Goal: Information Seeking & Learning: Learn about a topic

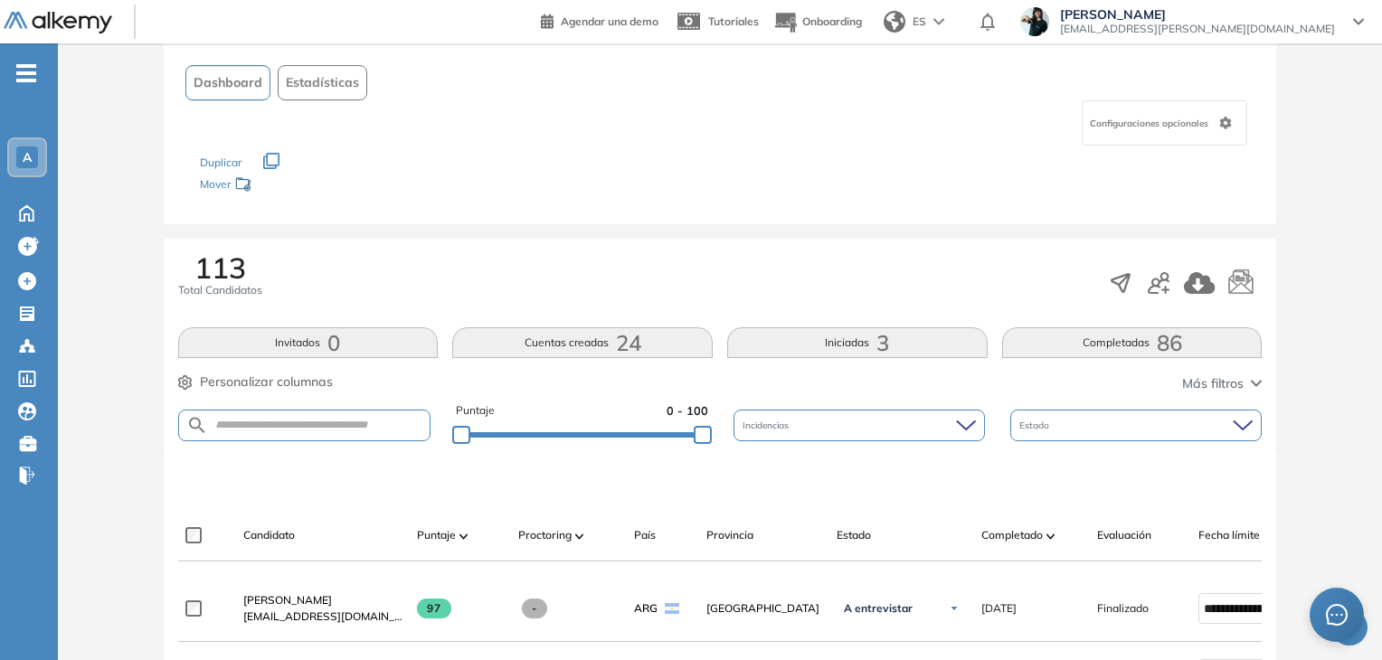
scroll to position [362, 0]
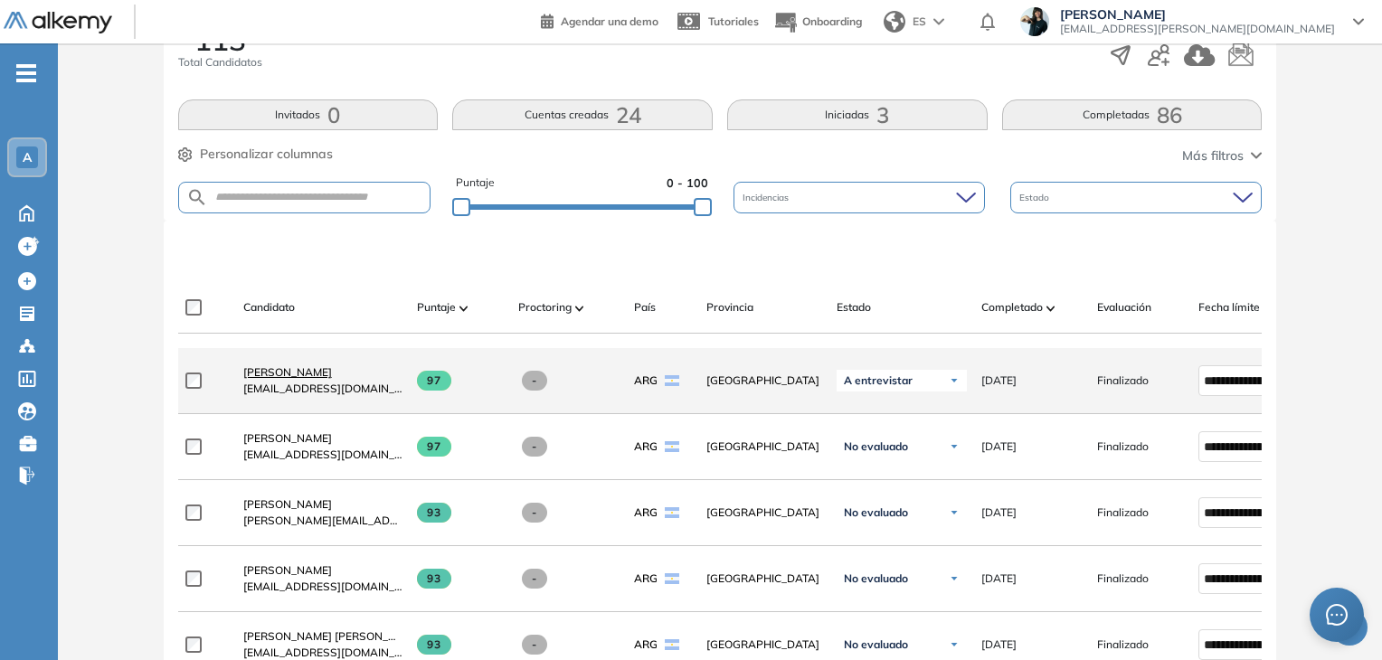
click at [286, 376] on span "[PERSON_NAME]" at bounding box center [287, 372] width 89 height 14
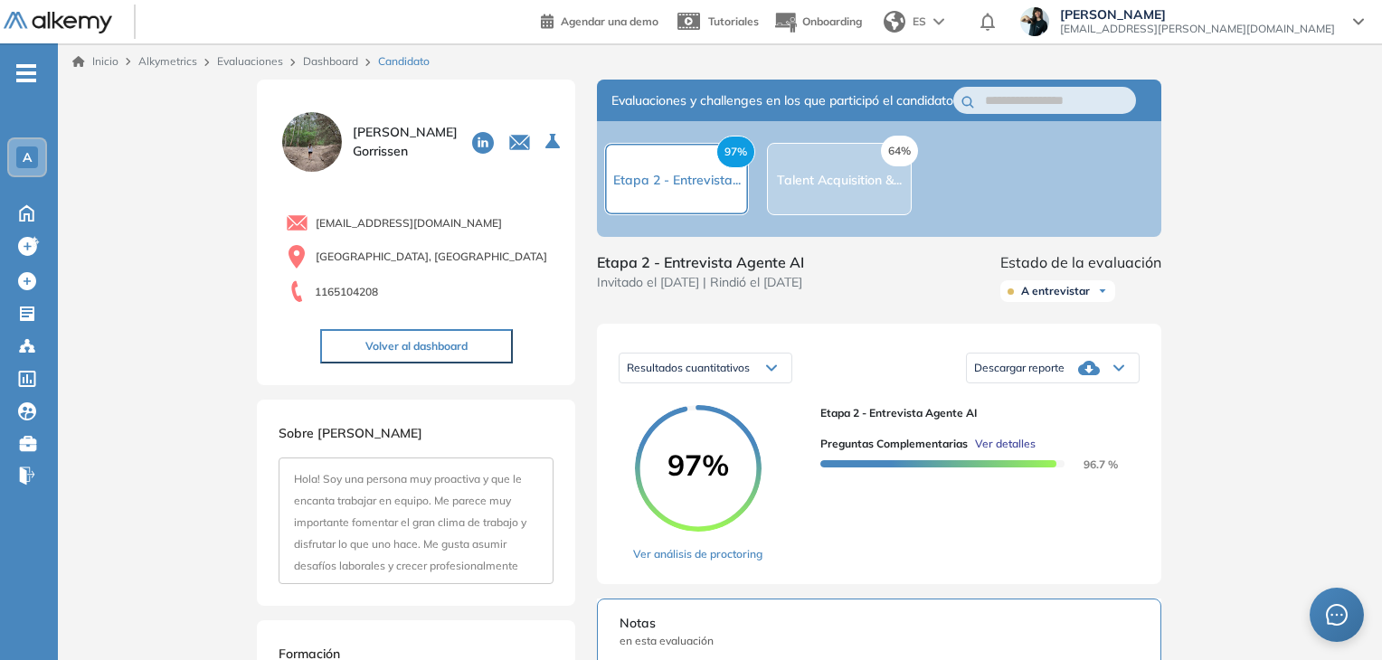
click at [1002, 452] on span "Ver detalles" at bounding box center [1005, 444] width 61 height 16
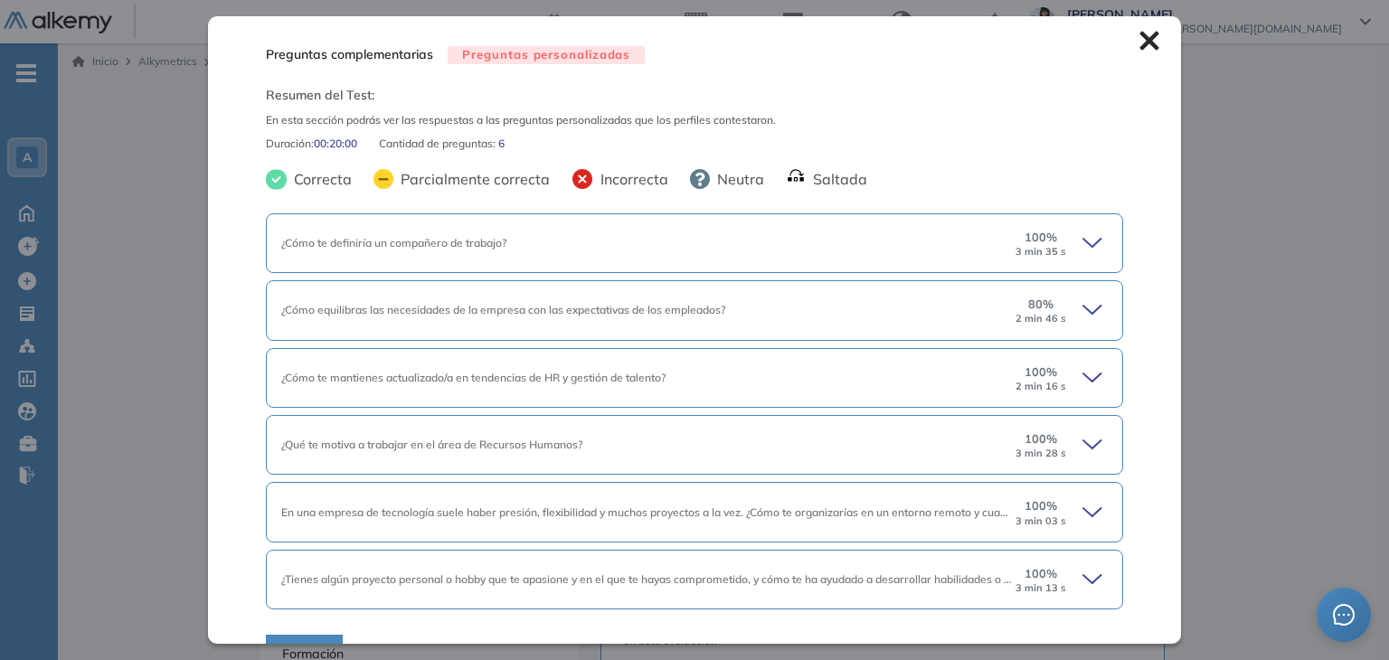
click at [320, 238] on span "¿Cómo te definiría un compañero de trabajo?" at bounding box center [393, 243] width 225 height 14
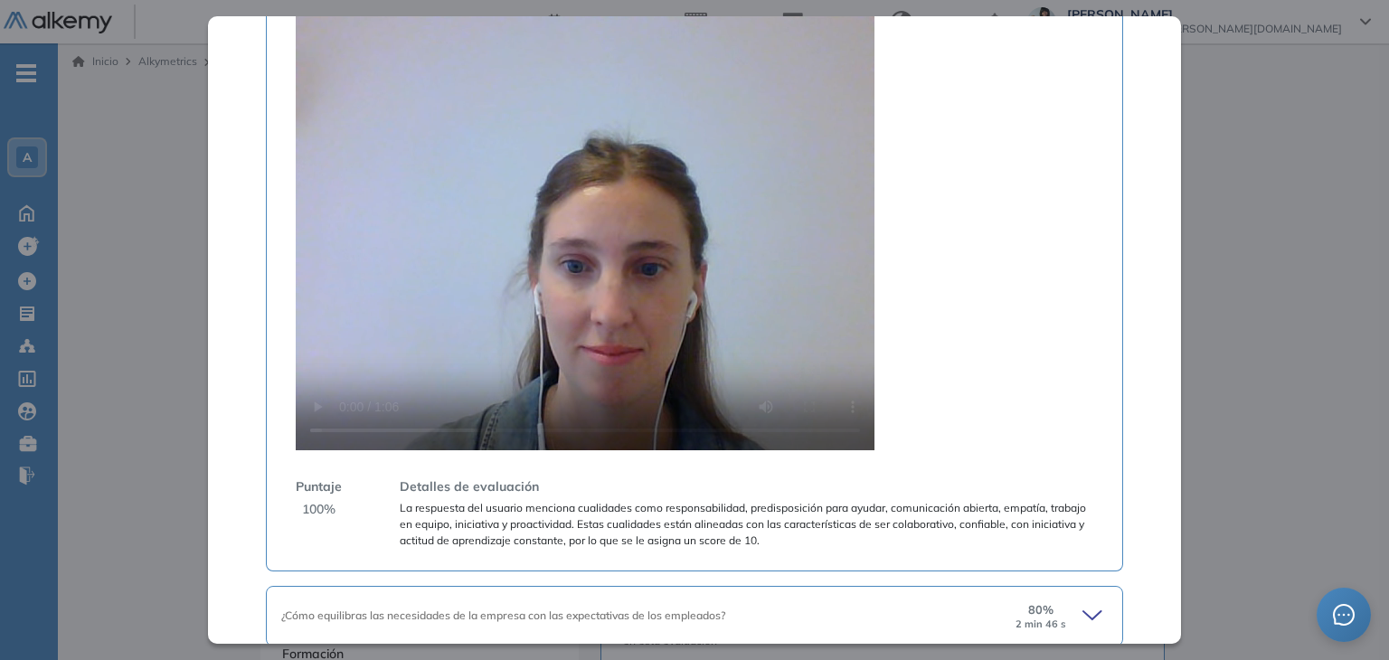
scroll to position [887, 0]
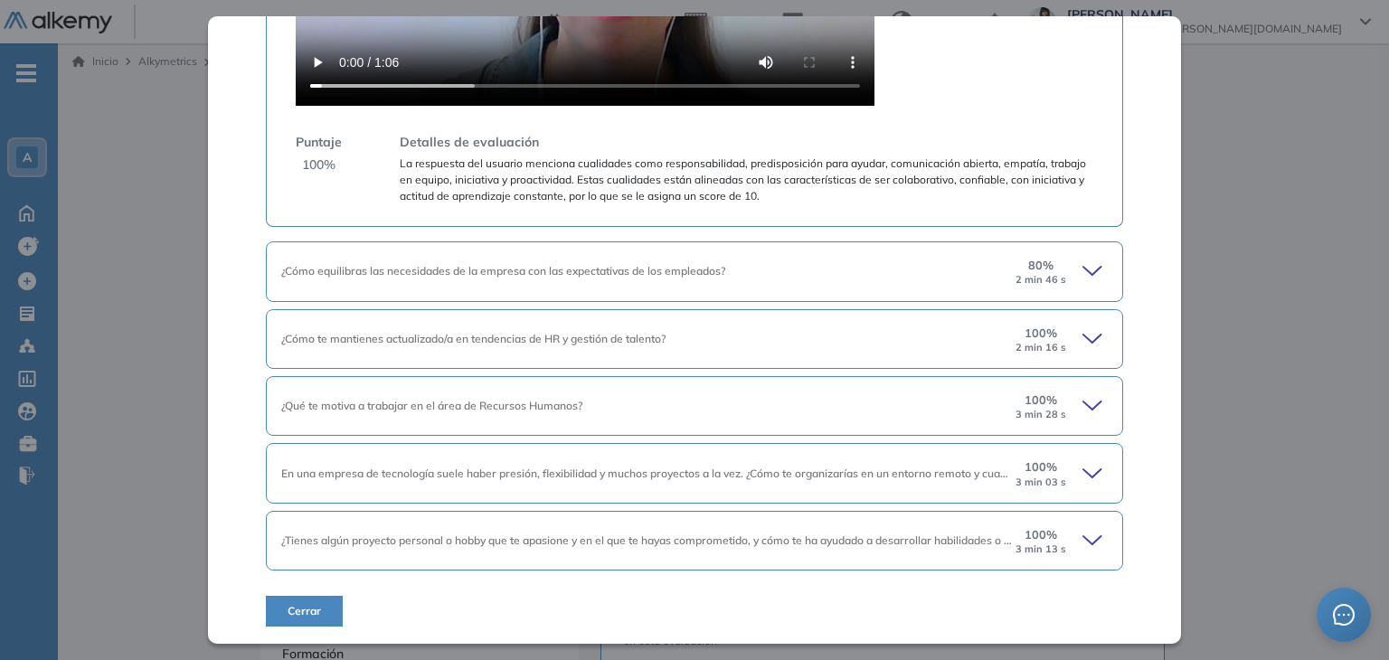
click at [1085, 541] on icon at bounding box center [1095, 540] width 25 height 25
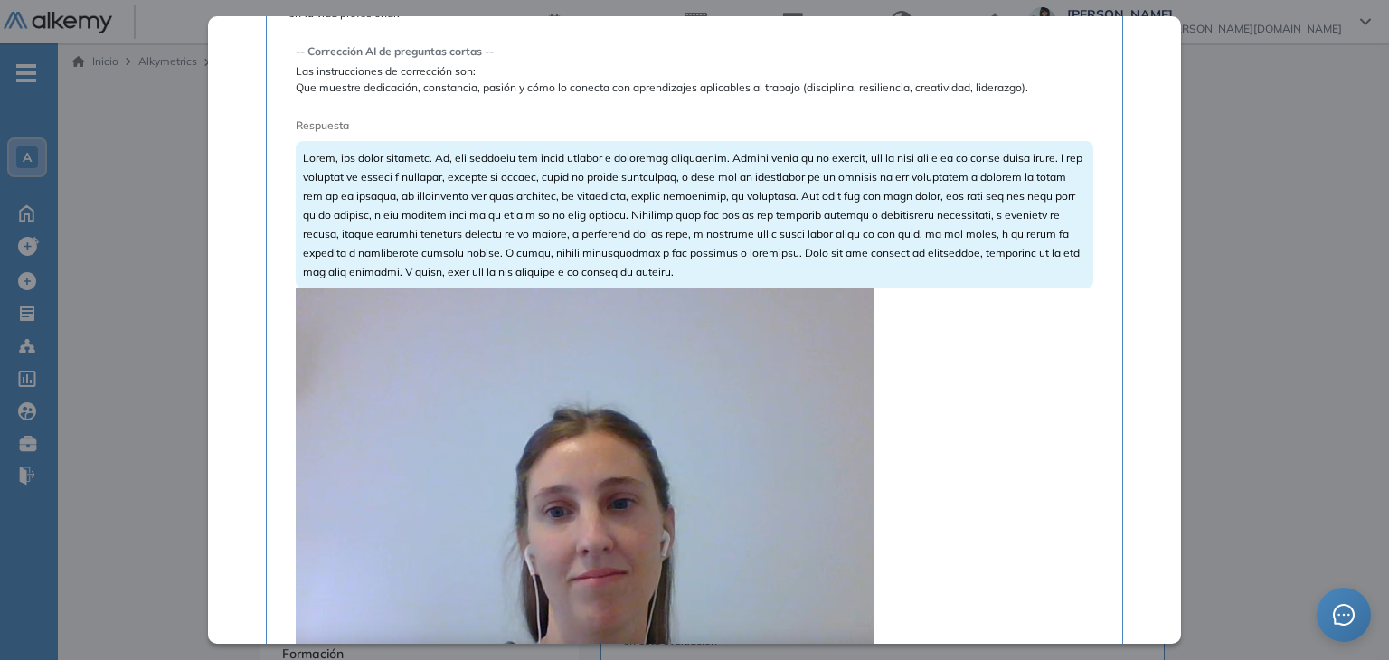
scroll to position [1611, 0]
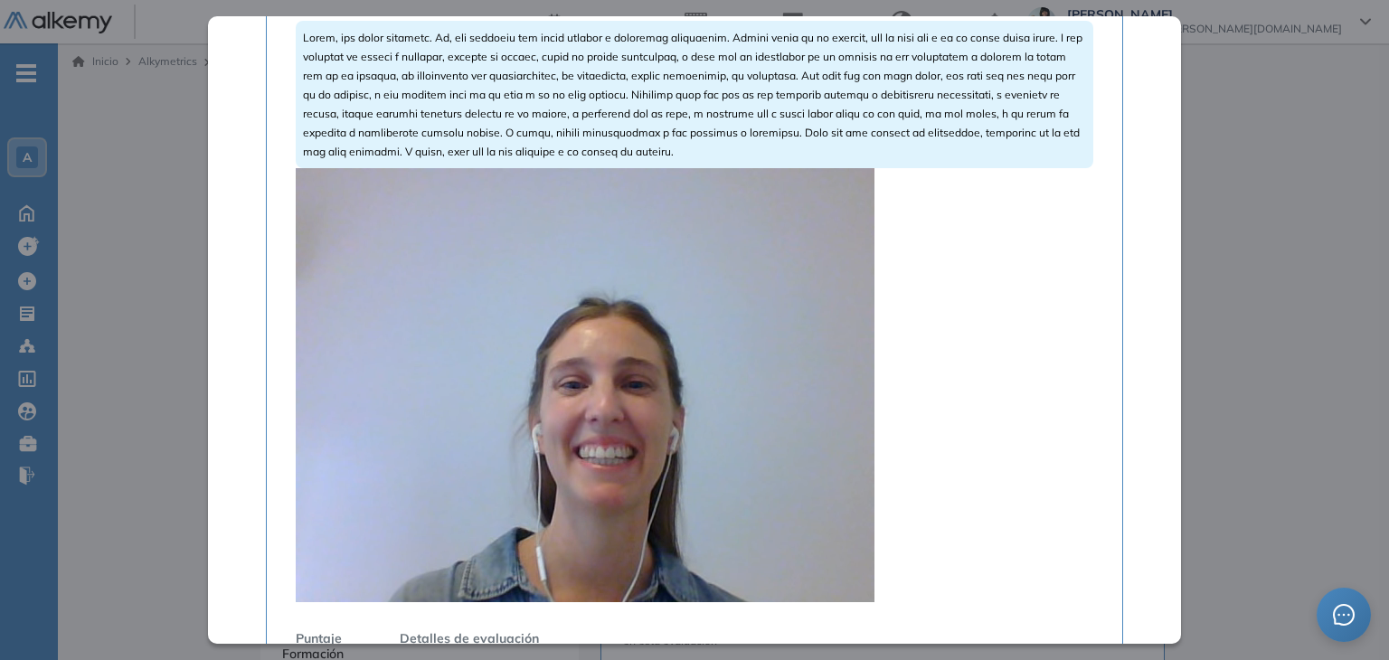
click at [736, 308] on video at bounding box center [585, 385] width 579 height 434
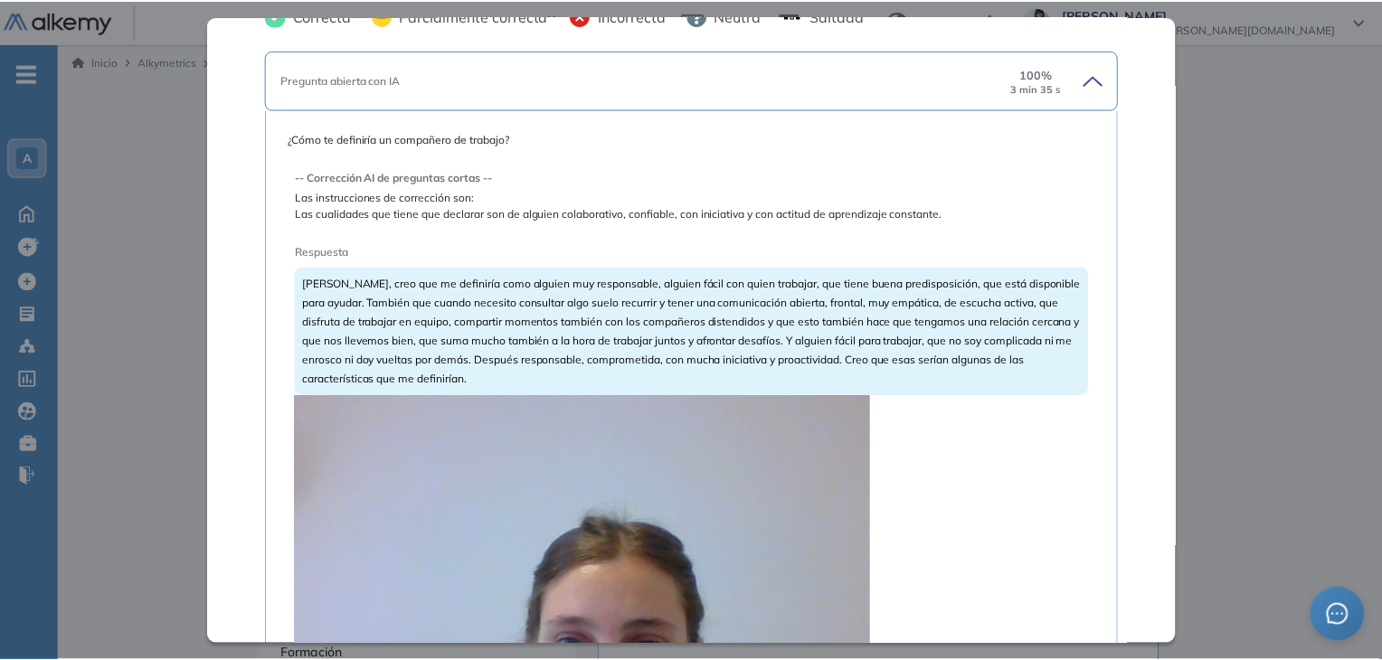
scroll to position [0, 0]
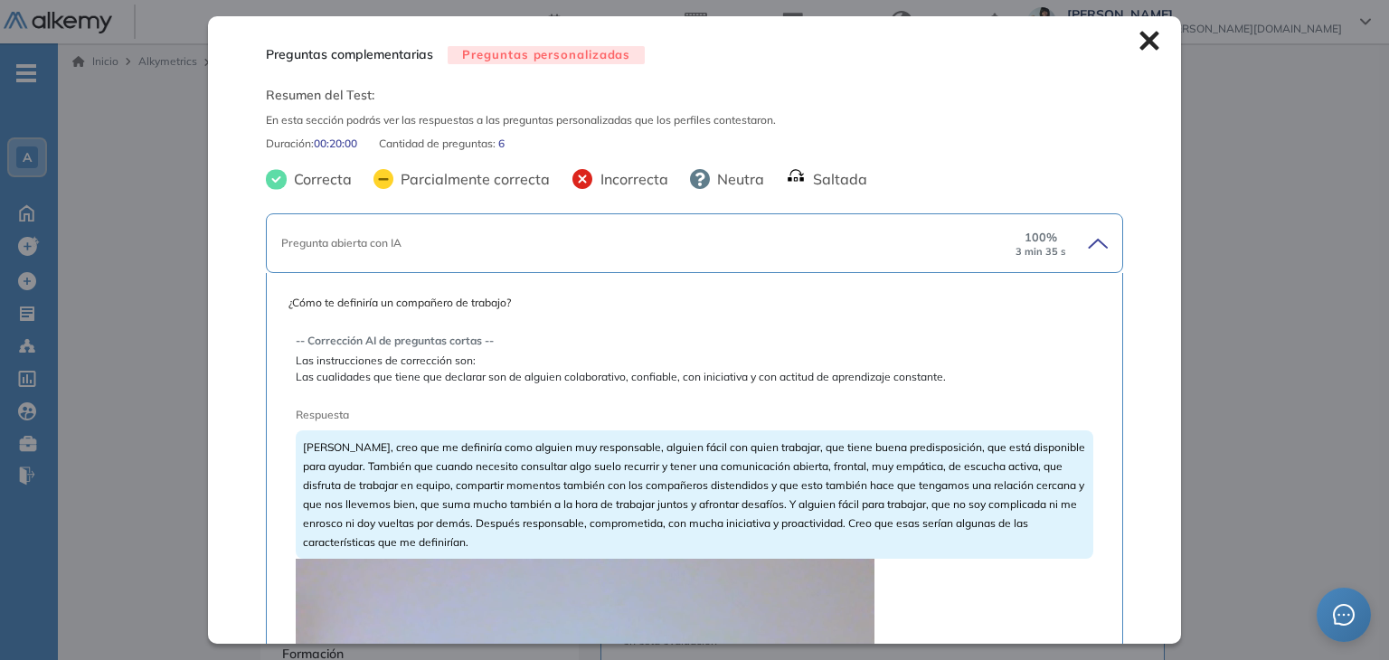
click at [1140, 42] on icon at bounding box center [1149, 41] width 19 height 19
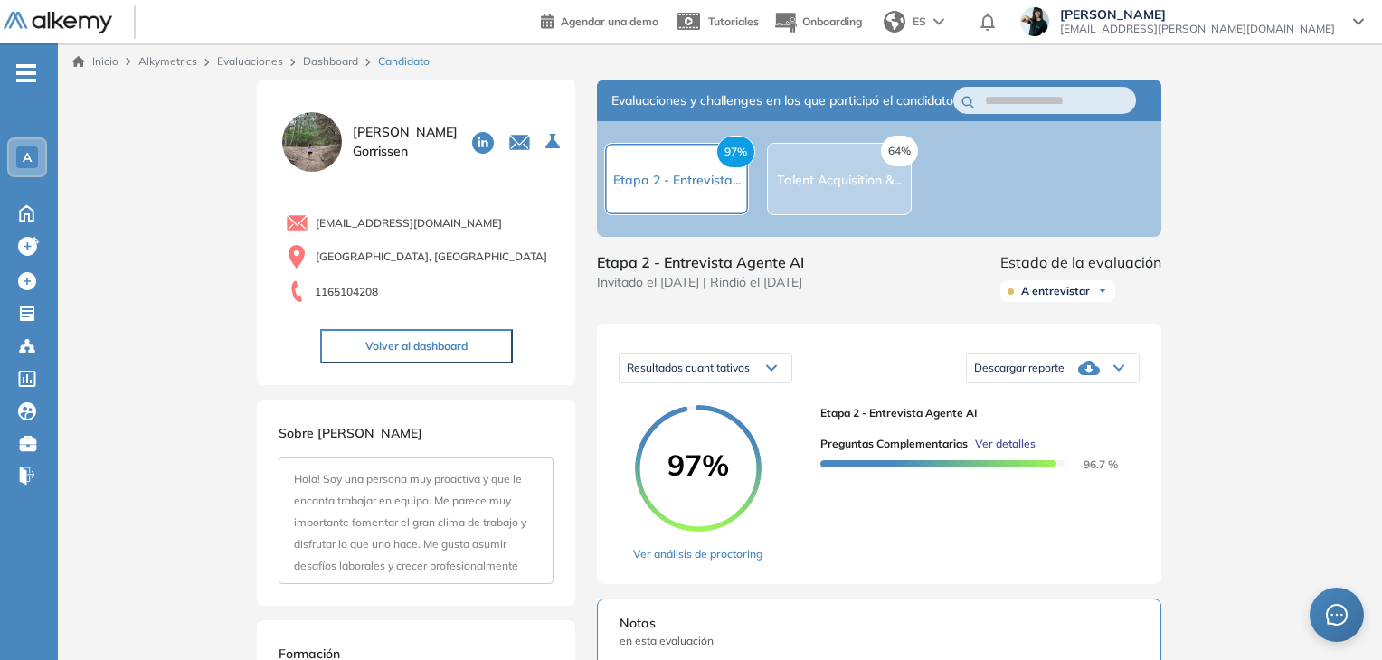
click at [330, 54] on link "Dashboard" at bounding box center [330, 61] width 55 height 14
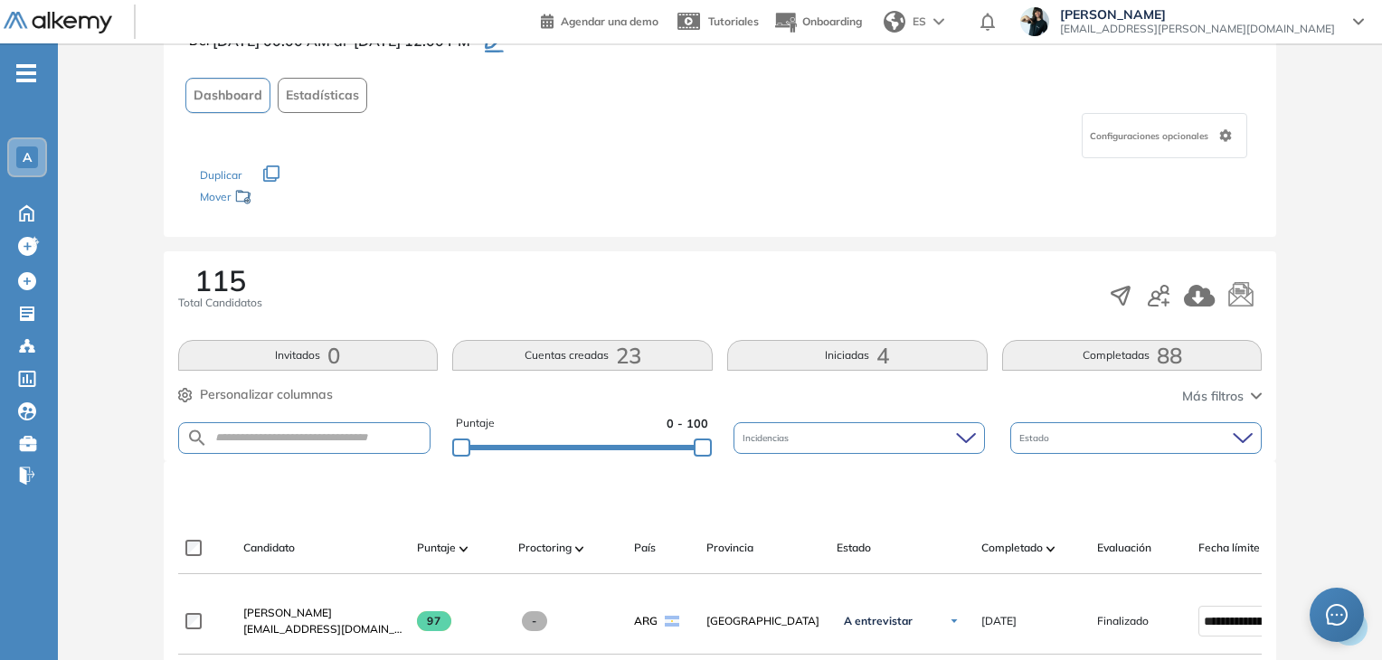
scroll to position [271, 0]
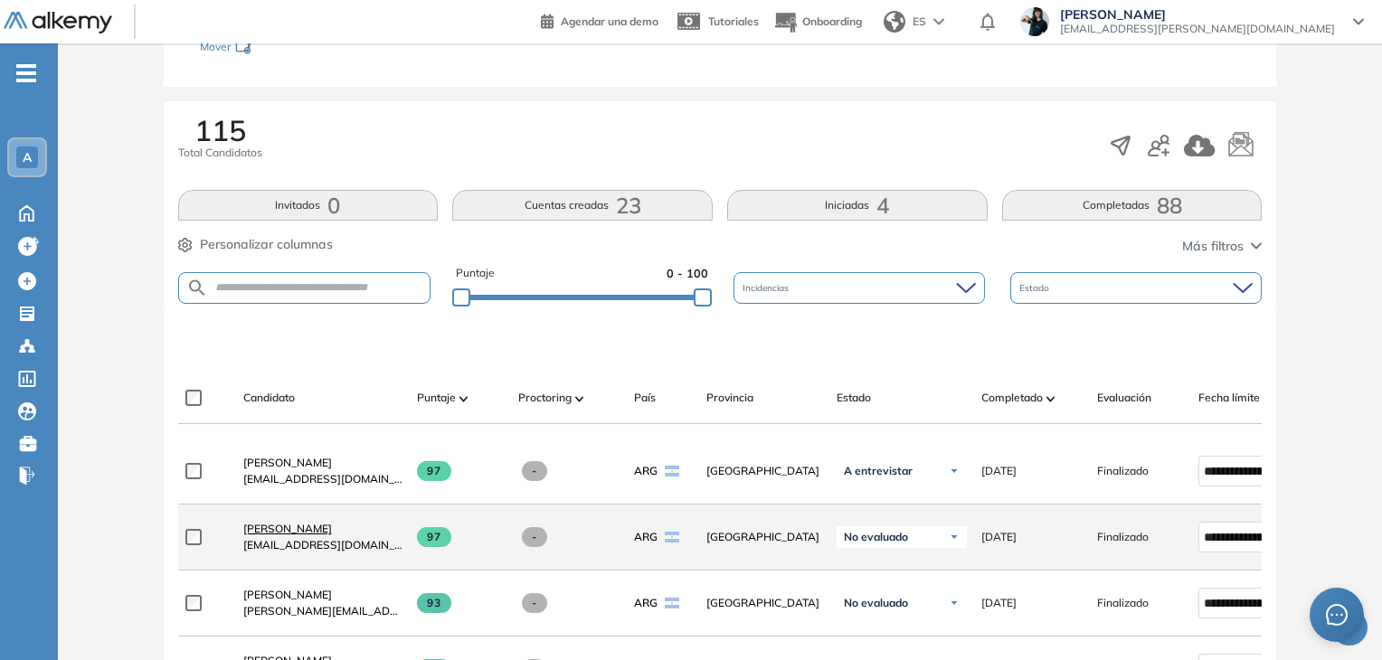
click at [275, 534] on span "[PERSON_NAME]" at bounding box center [287, 529] width 89 height 14
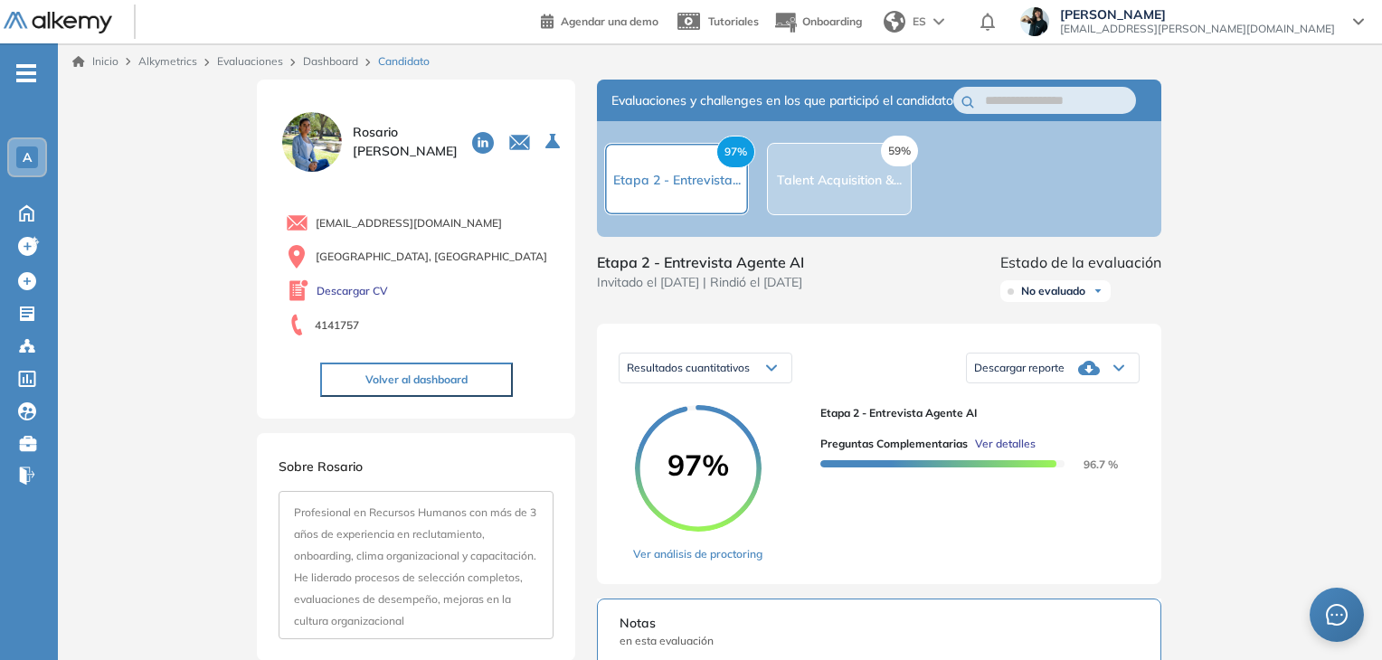
click at [1025, 452] on span "Ver detalles" at bounding box center [1005, 444] width 61 height 16
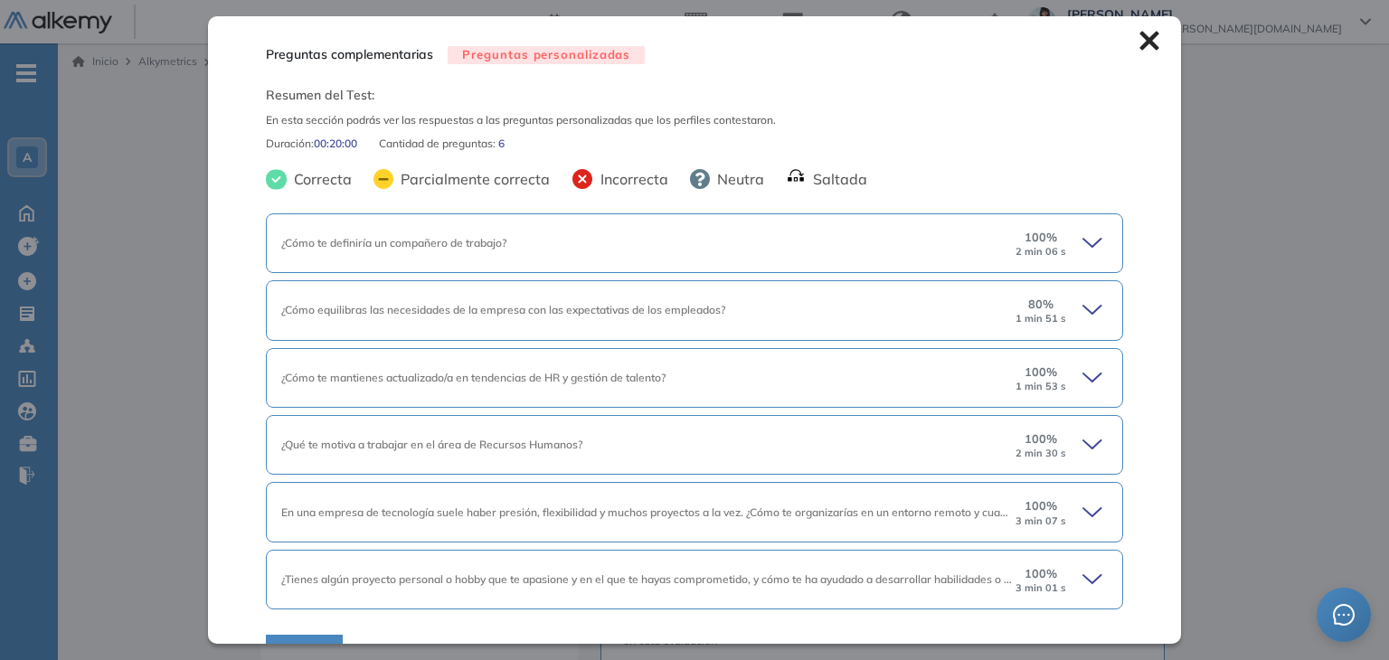
click at [761, 256] on div "¿Cómo te definiría un compañero de trabajo? 100 % 2 min 06 s" at bounding box center [694, 243] width 857 height 60
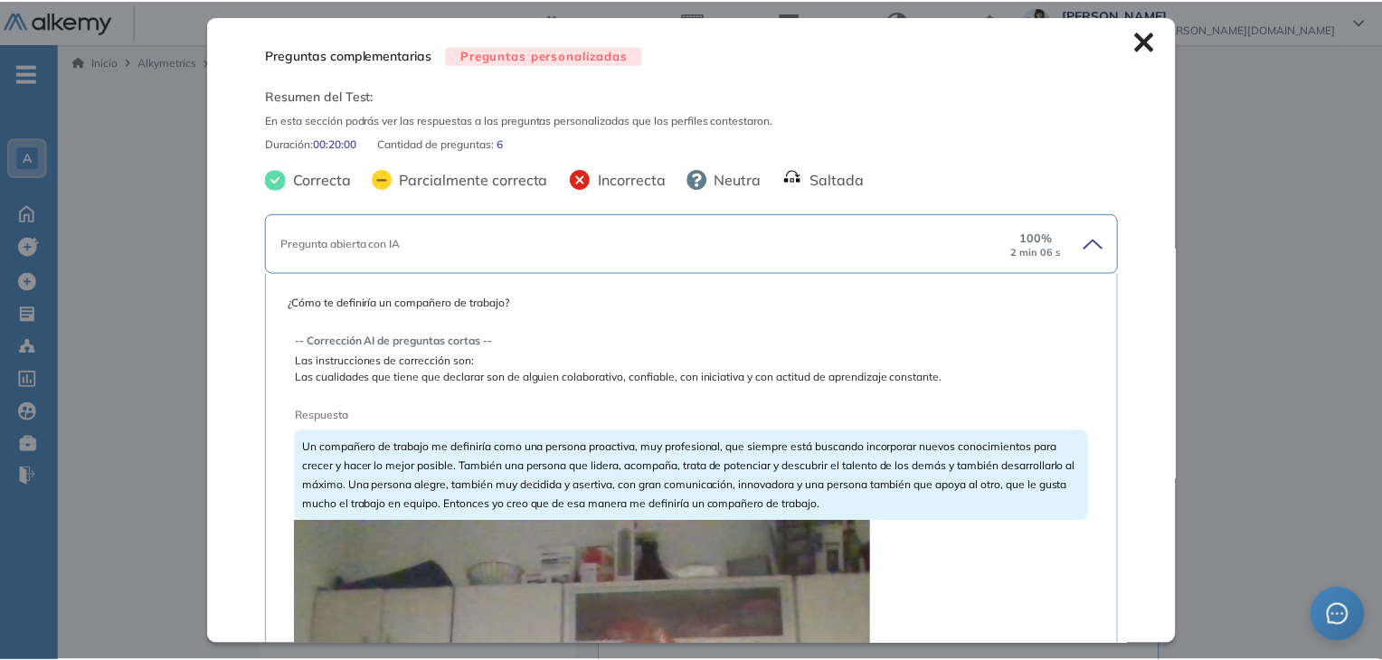
scroll to position [452, 0]
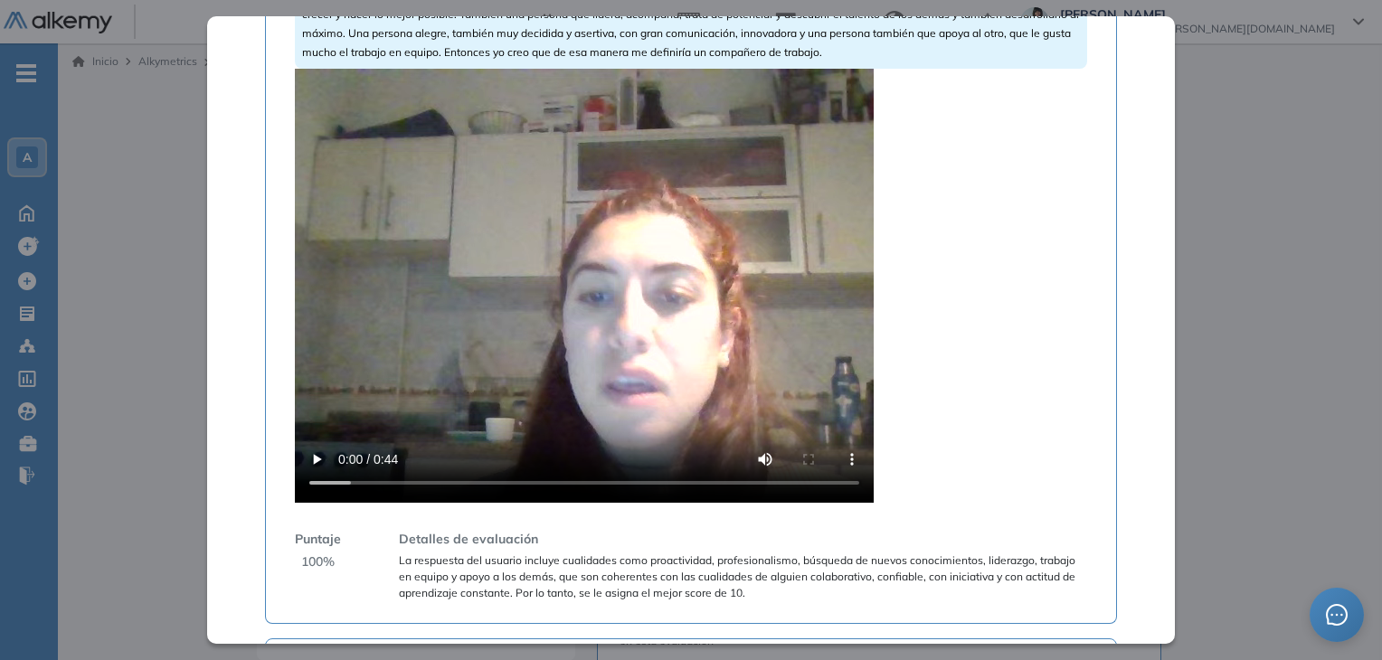
drag, startPoint x: 1335, startPoint y: 223, endPoint x: 1303, endPoint y: 221, distance: 32.7
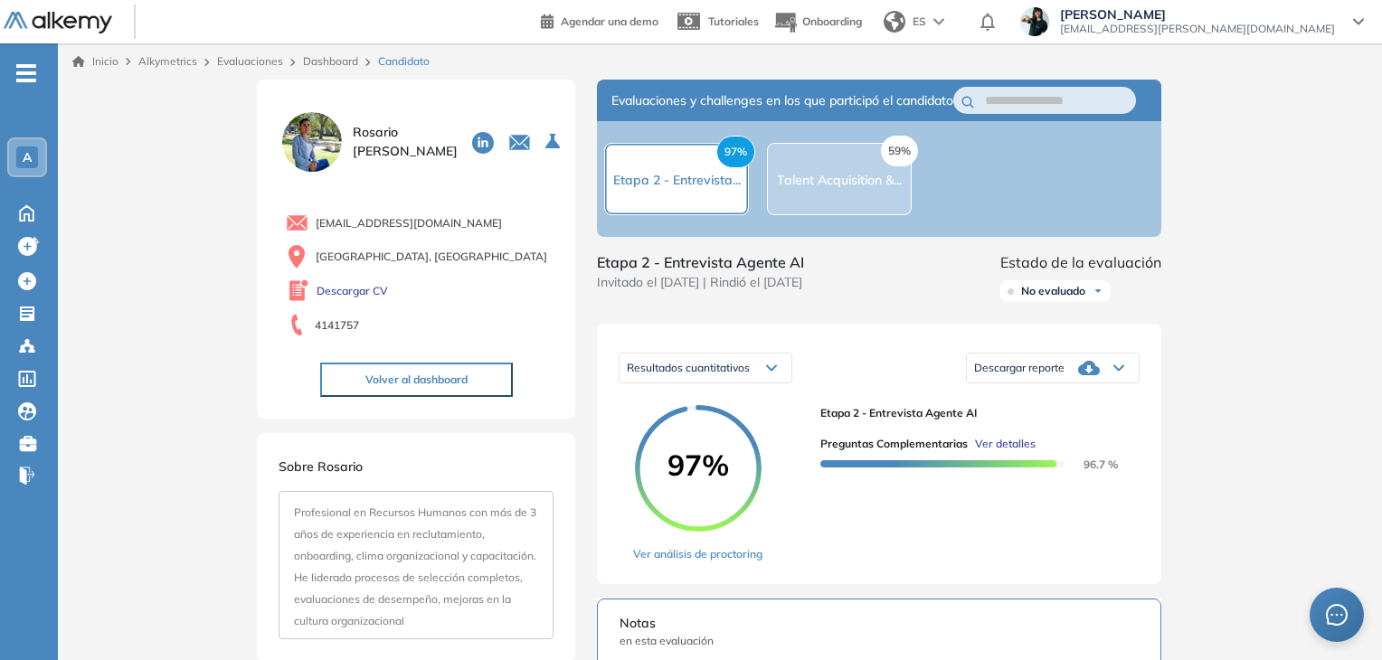
click at [317, 61] on link "Dashboard" at bounding box center [330, 61] width 55 height 14
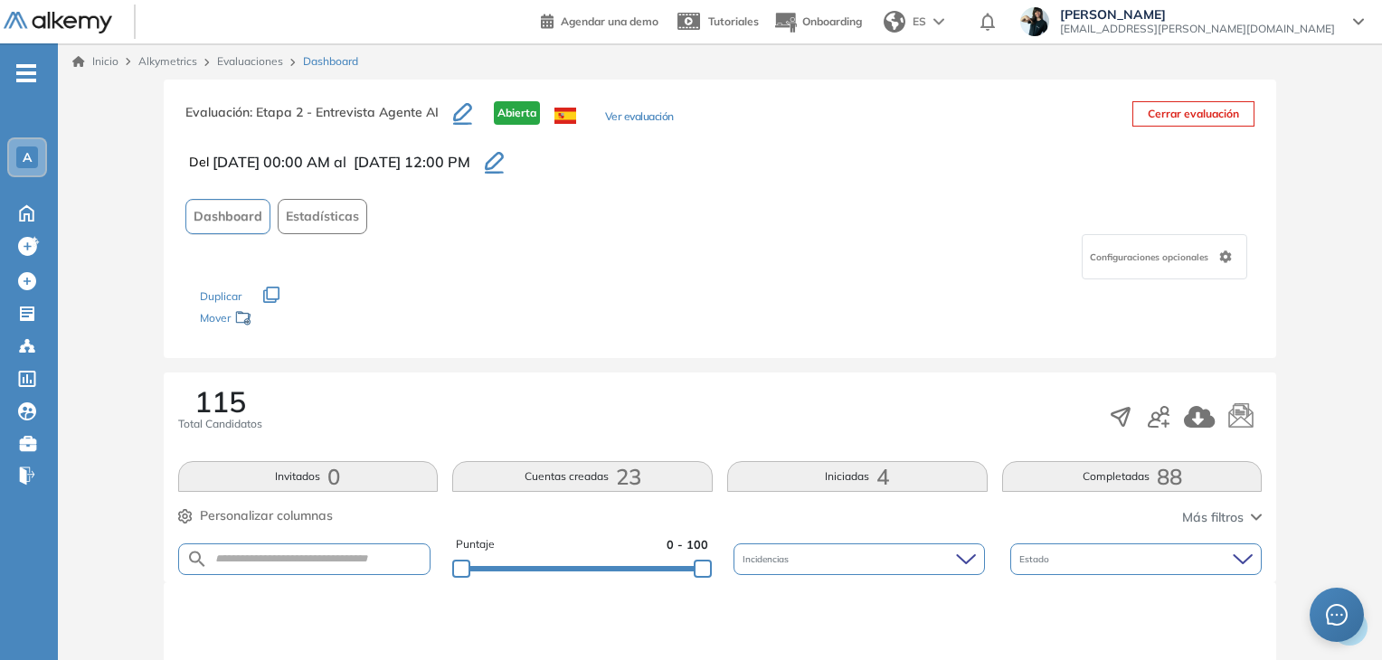
click at [222, 550] on form at bounding box center [304, 560] width 253 height 32
click at [228, 556] on input "text" at bounding box center [319, 560] width 223 height 14
paste input "**********"
type input "**********"
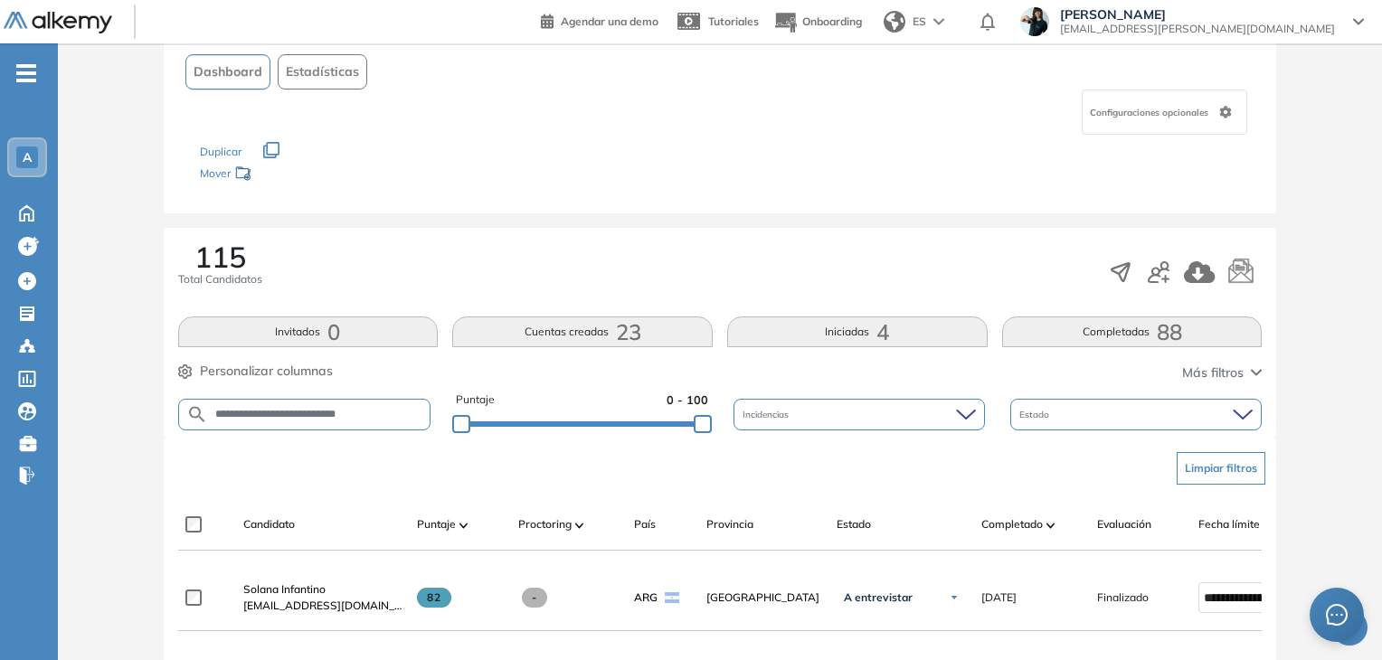
scroll to position [362, 0]
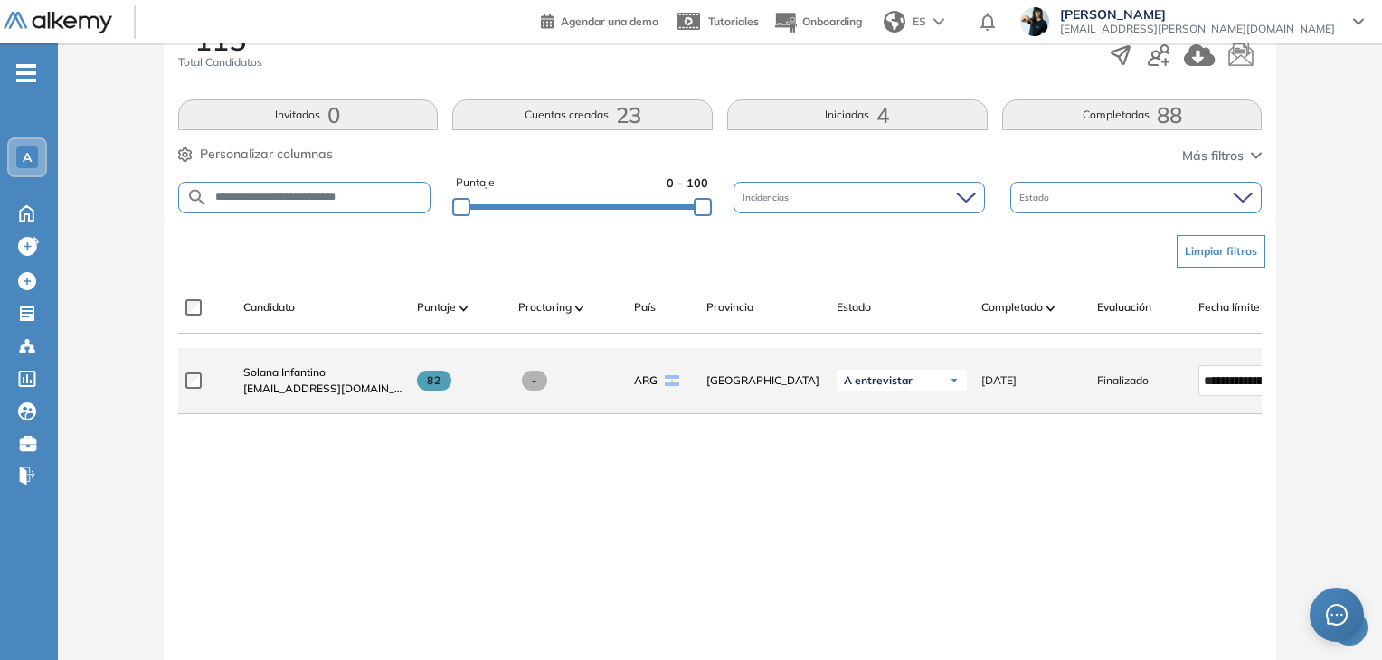
click at [304, 365] on div "Solana [PERSON_NAME] [EMAIL_ADDRESS][DOMAIN_NAME]" at bounding box center [316, 381] width 174 height 62
click at [300, 371] on span "Solana Infantino" at bounding box center [284, 372] width 82 height 14
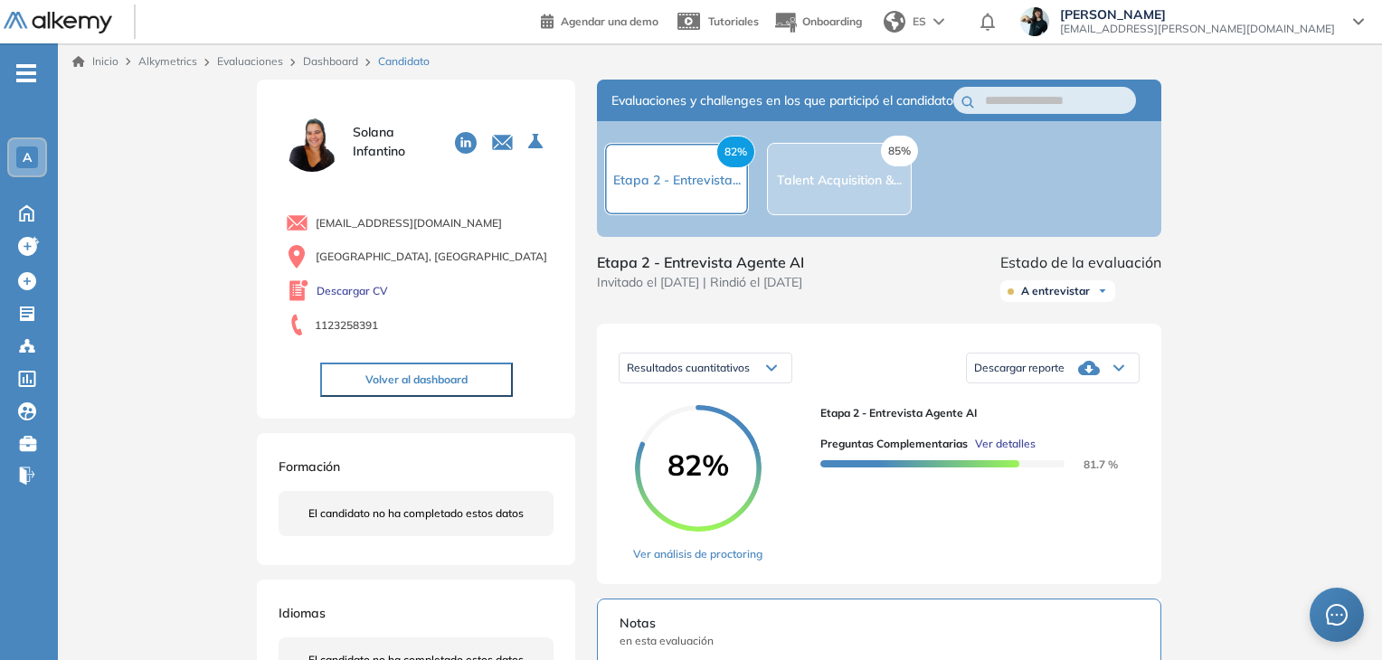
click at [1000, 452] on span "Ver detalles" at bounding box center [1005, 444] width 61 height 16
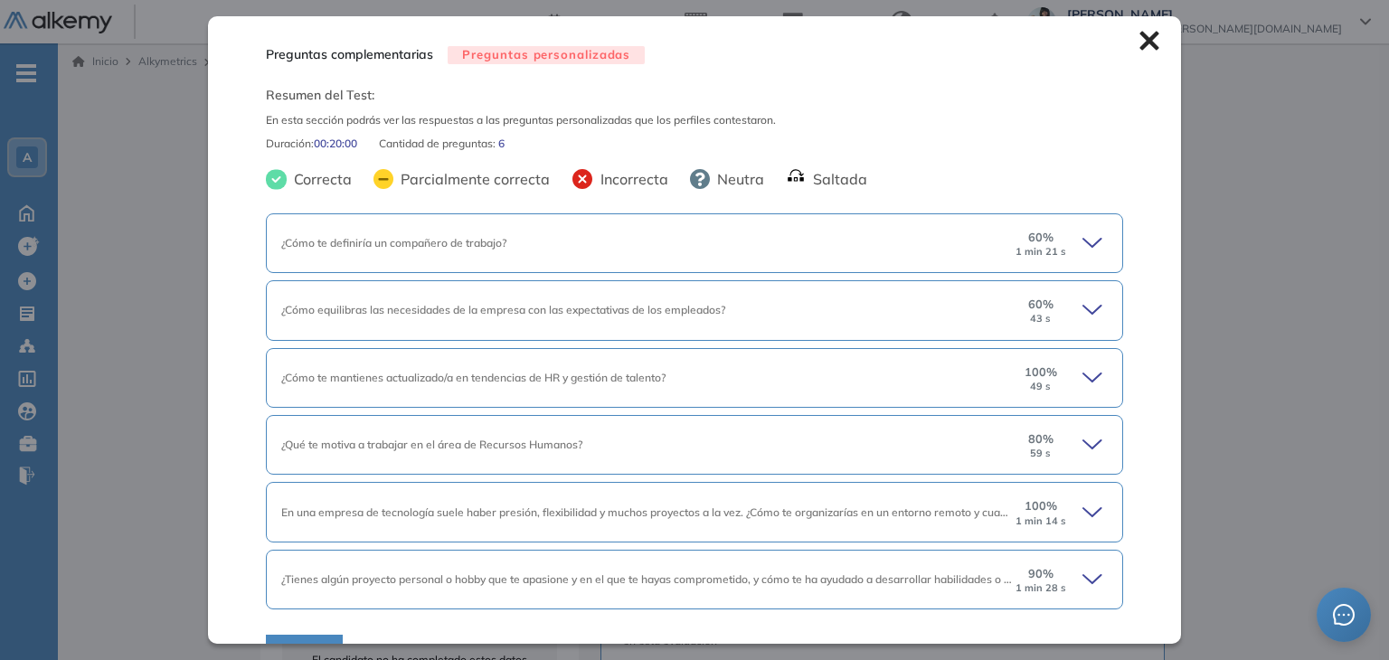
click at [1083, 235] on icon at bounding box center [1095, 243] width 25 height 25
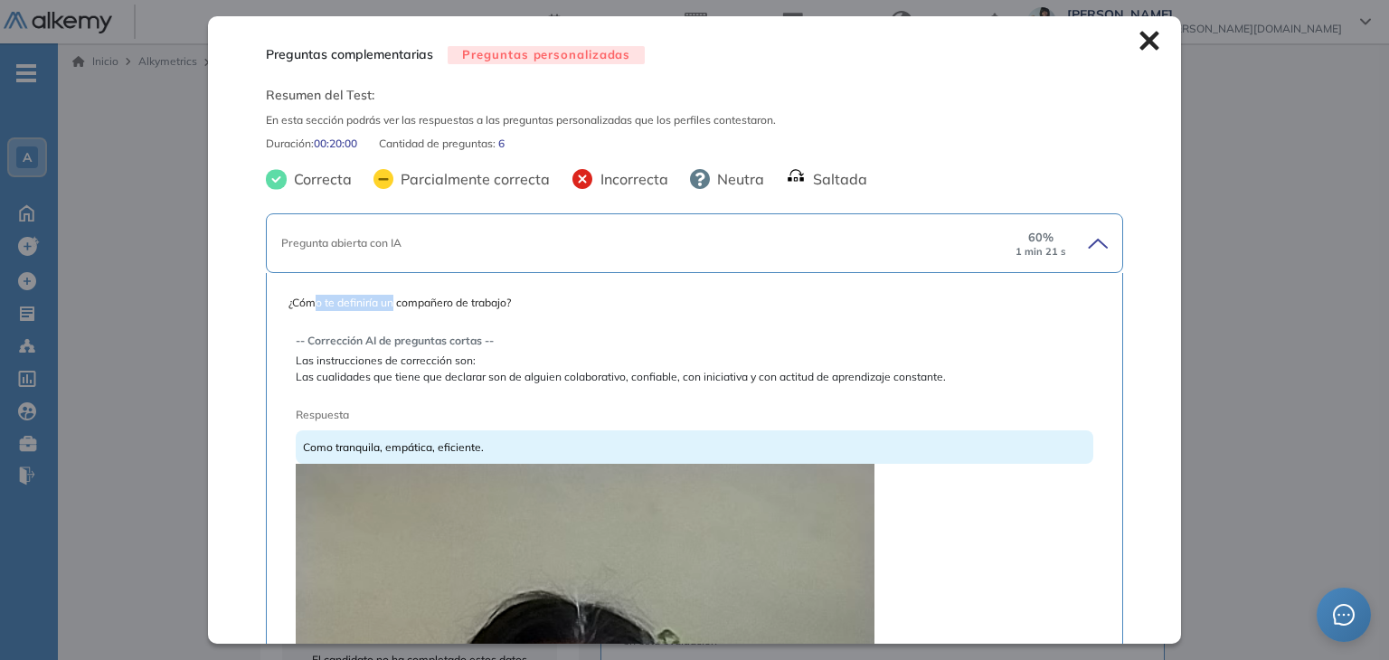
drag, startPoint x: 318, startPoint y: 305, endPoint x: 393, endPoint y: 304, distance: 74.2
click at [393, 304] on span "¿Cómo te definiría un compañero de trabajo?" at bounding box center [694, 303] width 811 height 16
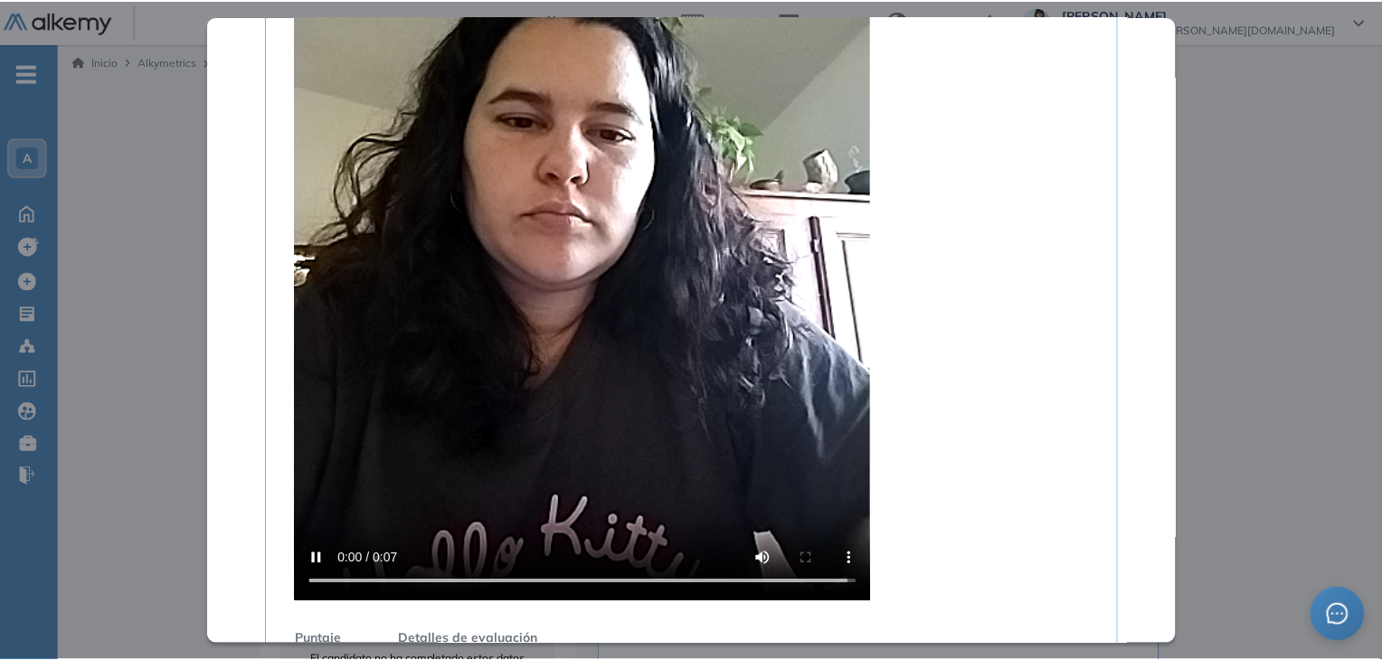
scroll to position [543, 0]
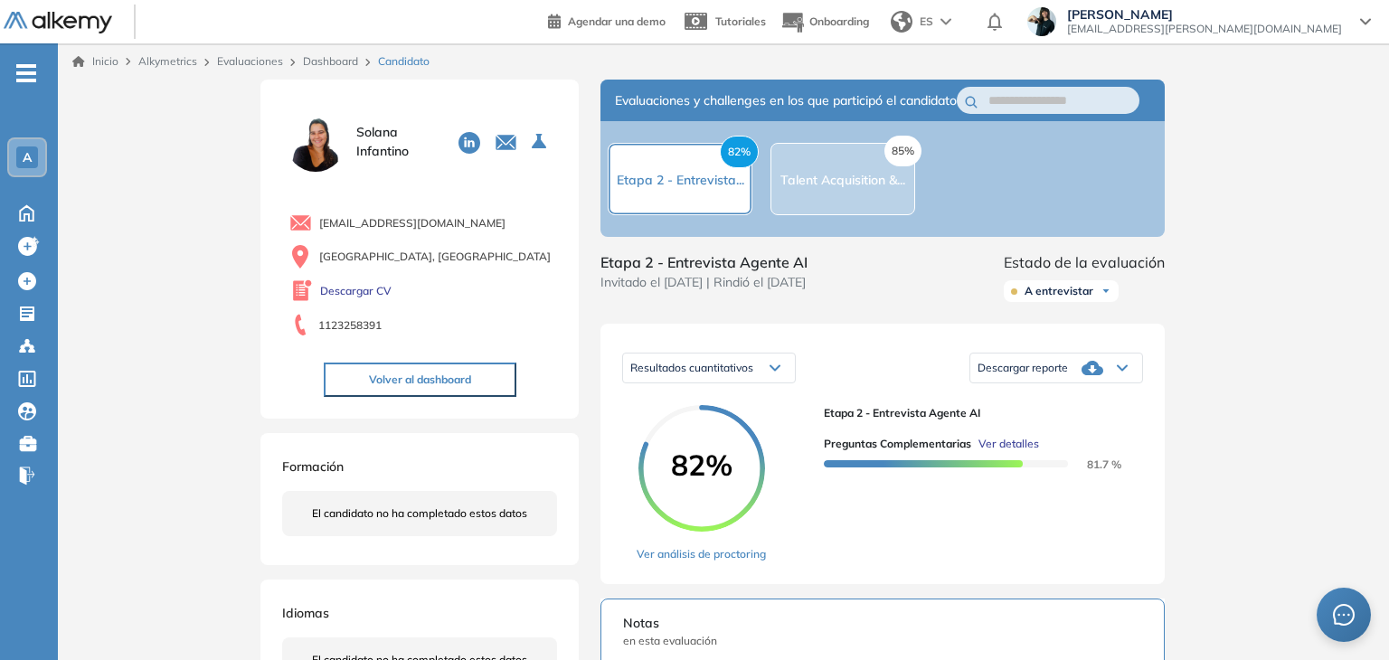
click at [1305, 228] on div "Inicio Alkymetrics Evaluaciones Dashboard Candidato Preguntas complementarias P…" at bounding box center [723, 657] width 1331 height 1228
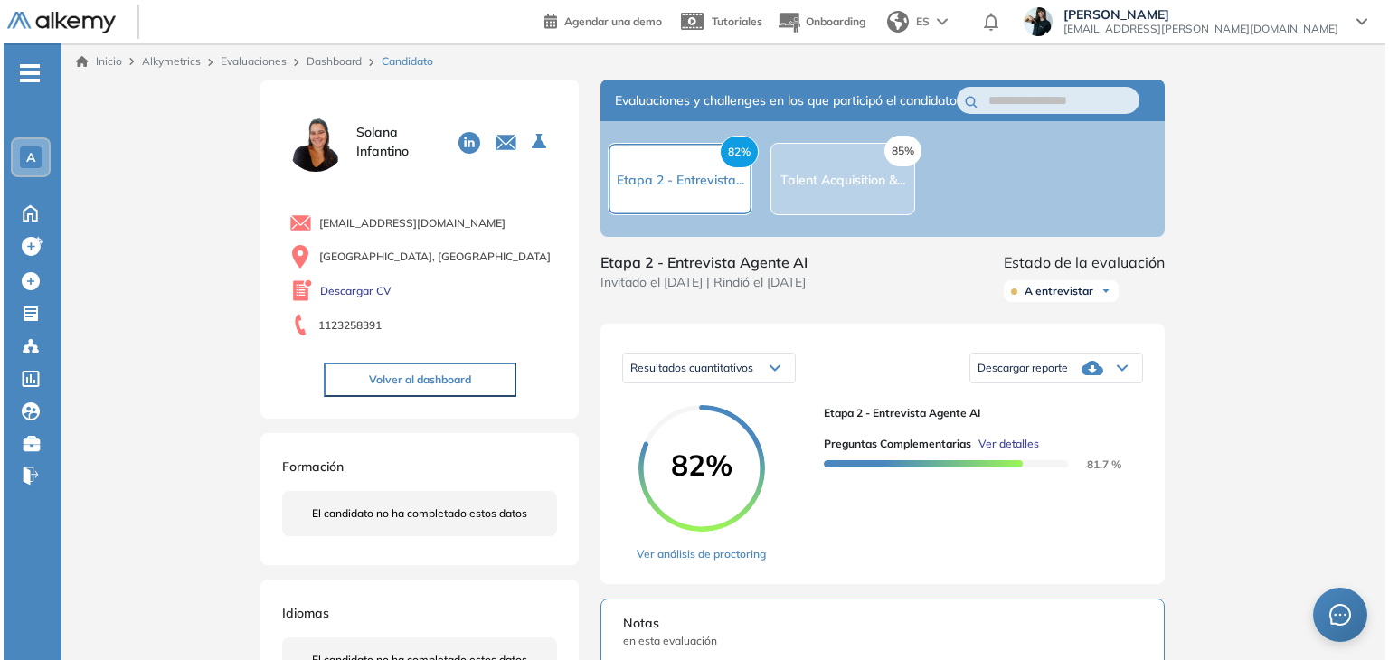
scroll to position [271, 0]
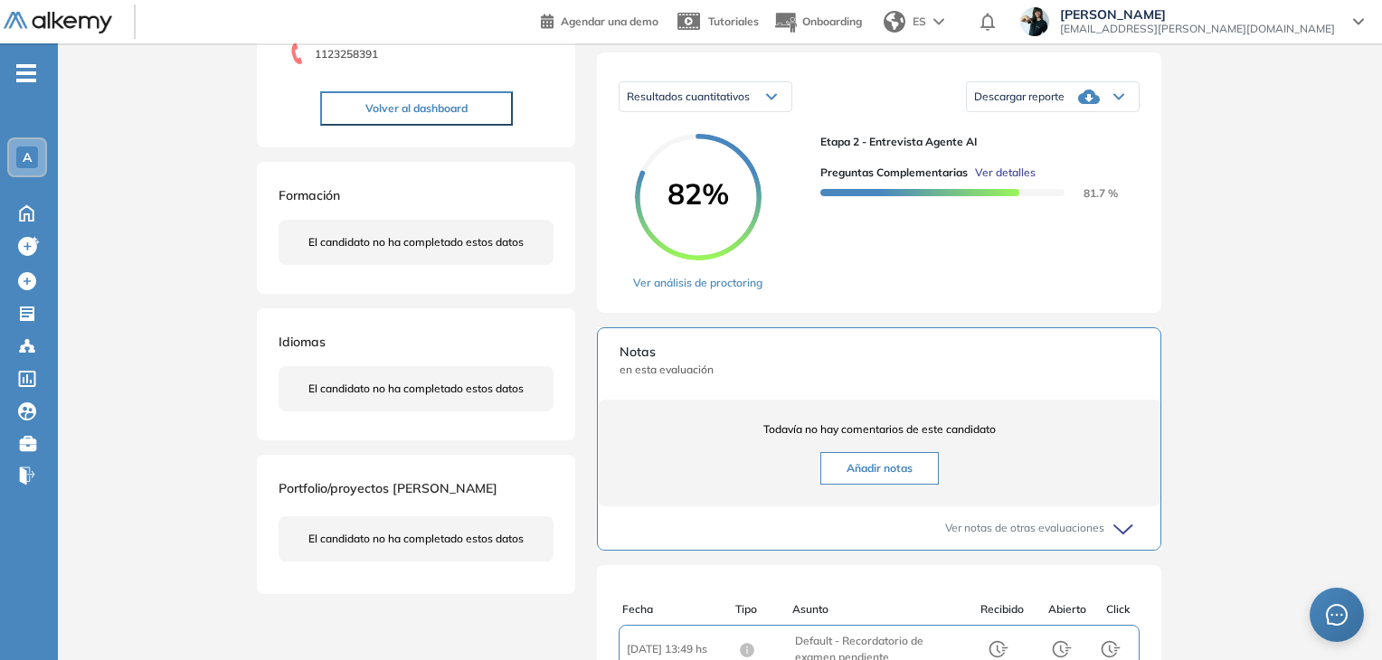
click at [988, 181] on span "Ver detalles" at bounding box center [1005, 173] width 61 height 16
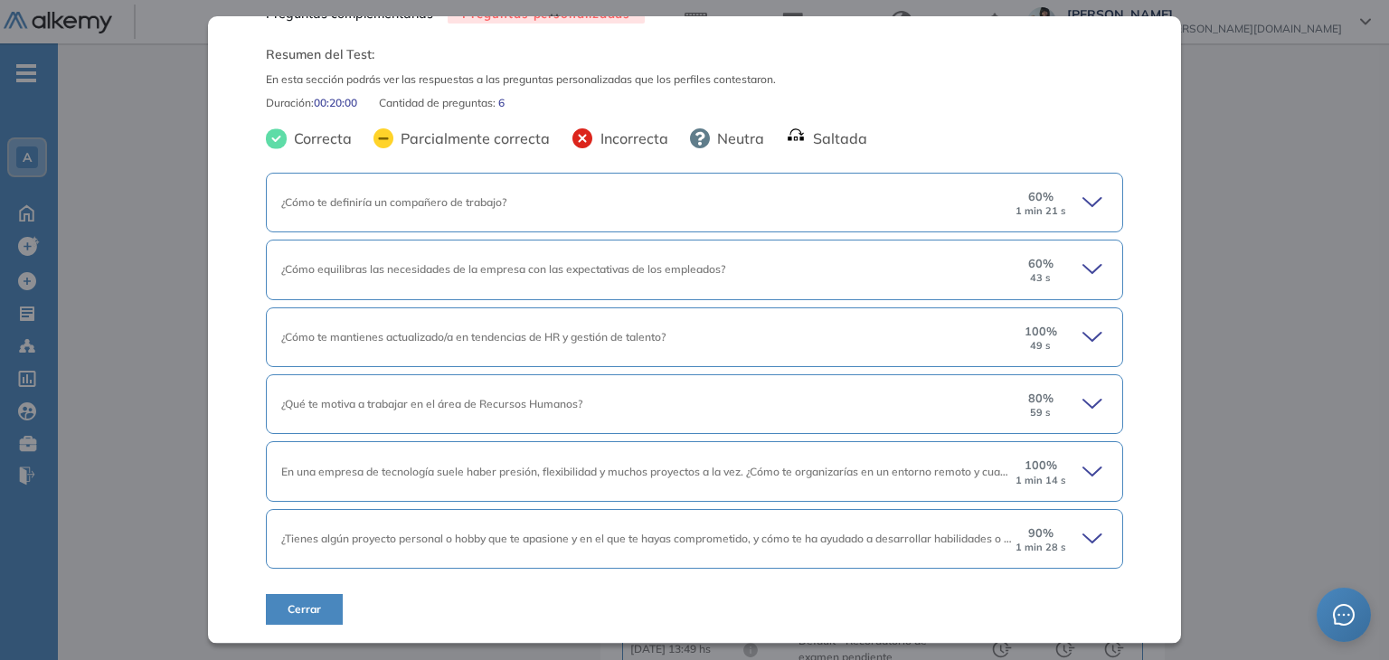
scroll to position [38, 0]
click at [1083, 544] on icon at bounding box center [1095, 541] width 25 height 25
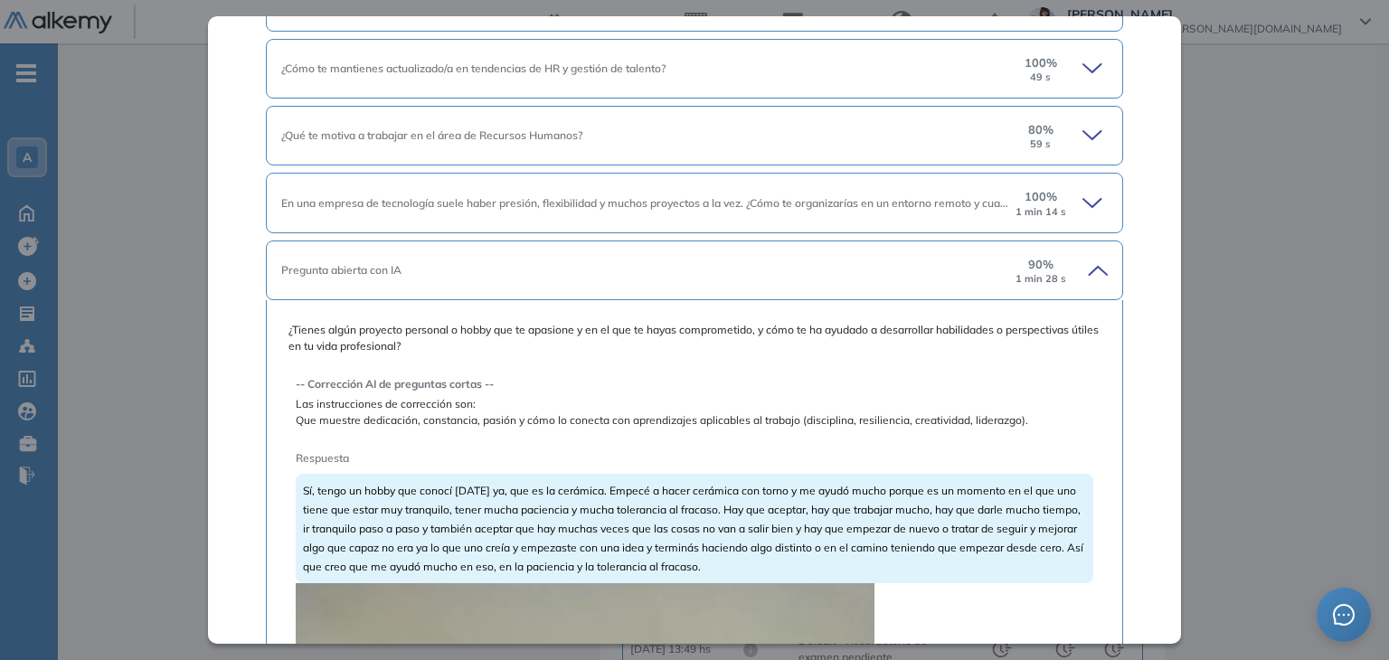
scroll to position [219, 0]
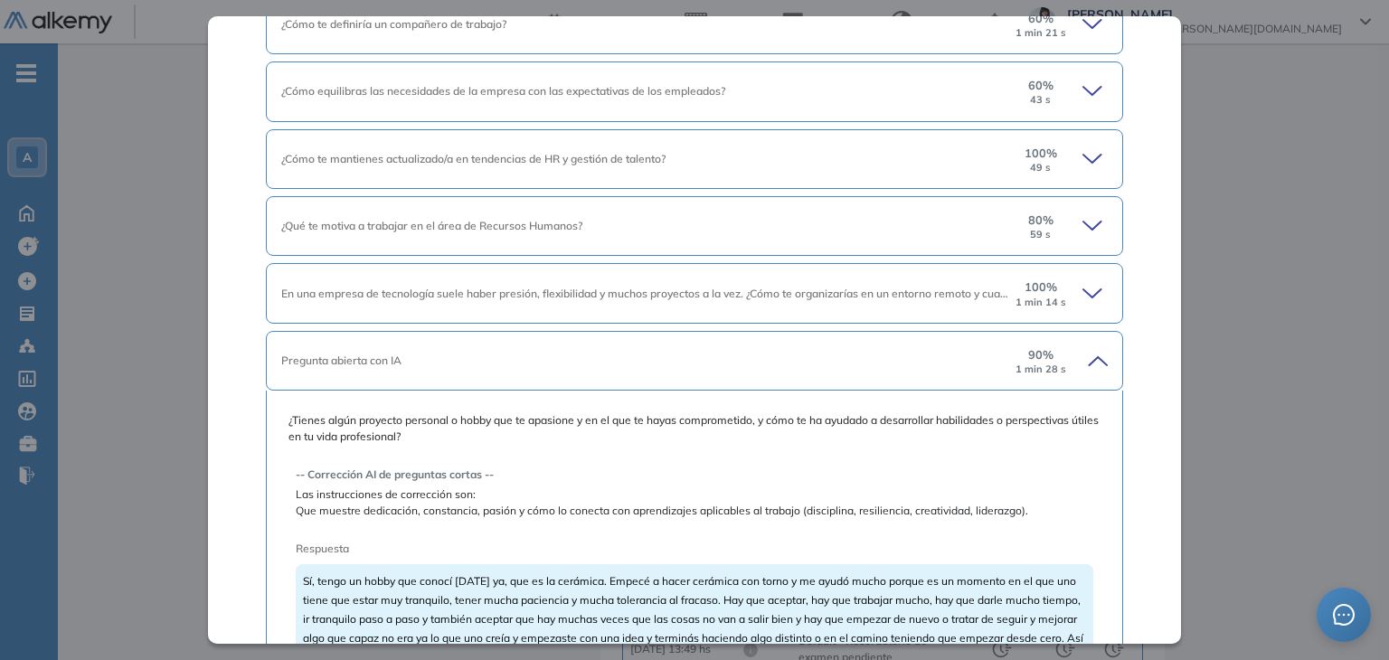
click at [1067, 95] on div "60 % 43 s" at bounding box center [1061, 91] width 94 height 29
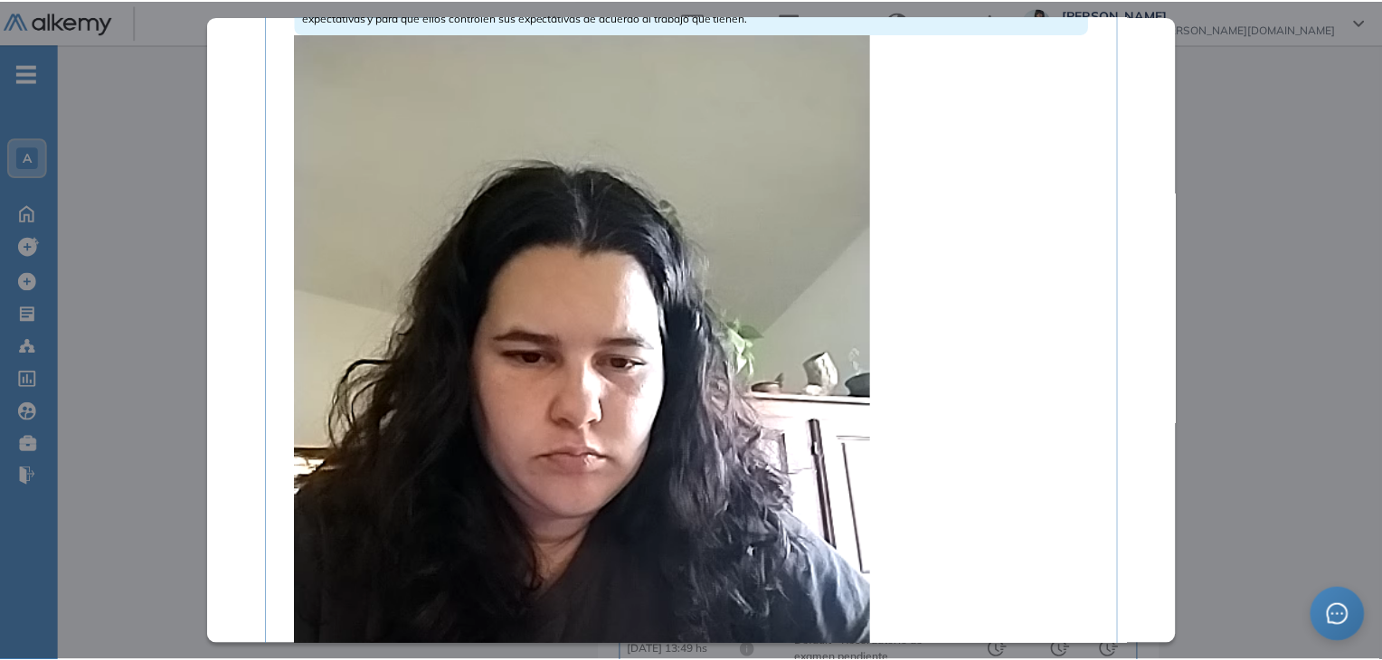
scroll to position [490, 0]
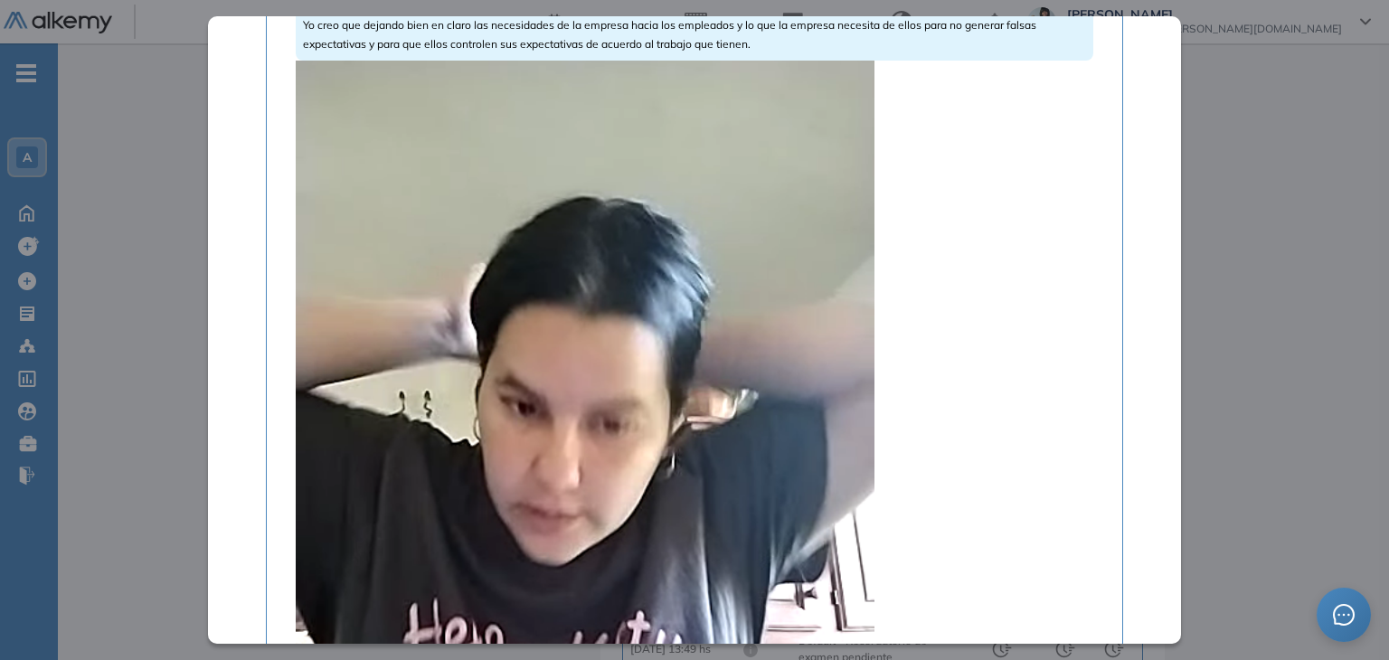
click at [536, 380] on video at bounding box center [585, 447] width 579 height 772
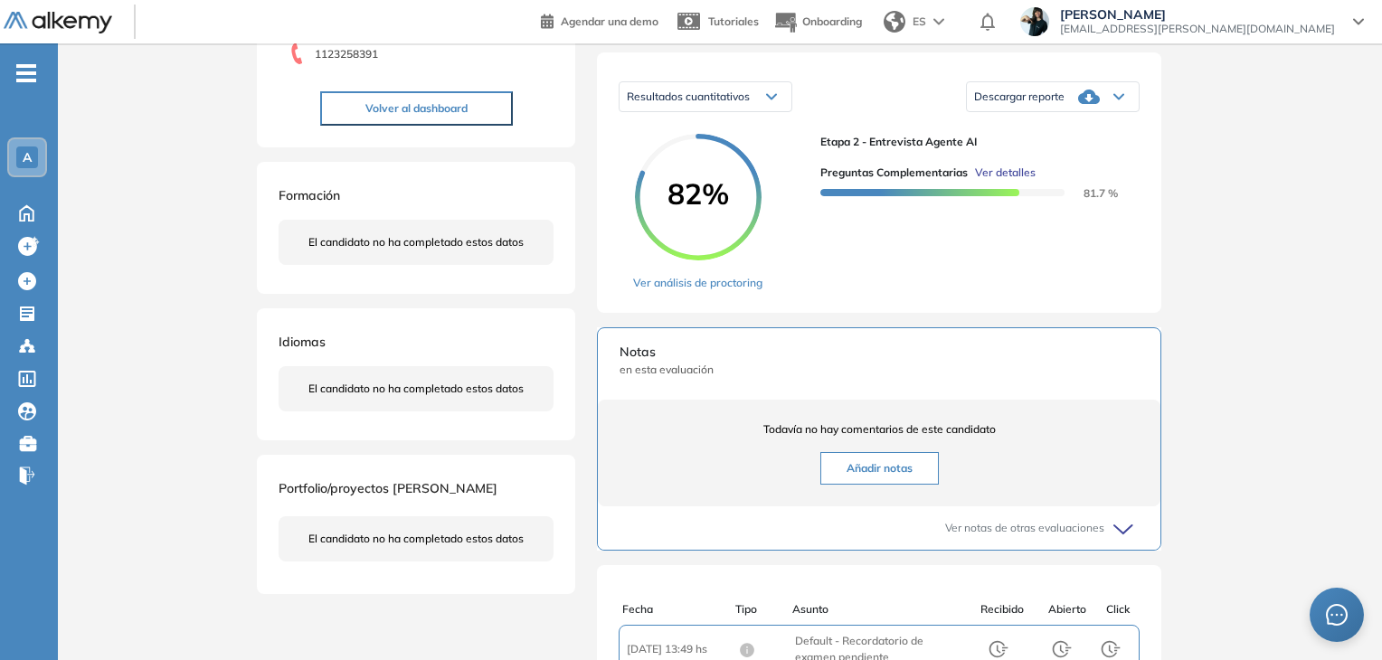
click at [1288, 267] on div "Inicio Alkymetrics Evaluaciones Dashboard Candidato Preguntas complementarias P…" at bounding box center [720, 386] width 1324 height 1228
drag, startPoint x: 700, startPoint y: 218, endPoint x: 677, endPoint y: 210, distance: 24.9
click at [670, 208] on span "82%" at bounding box center [698, 193] width 127 height 29
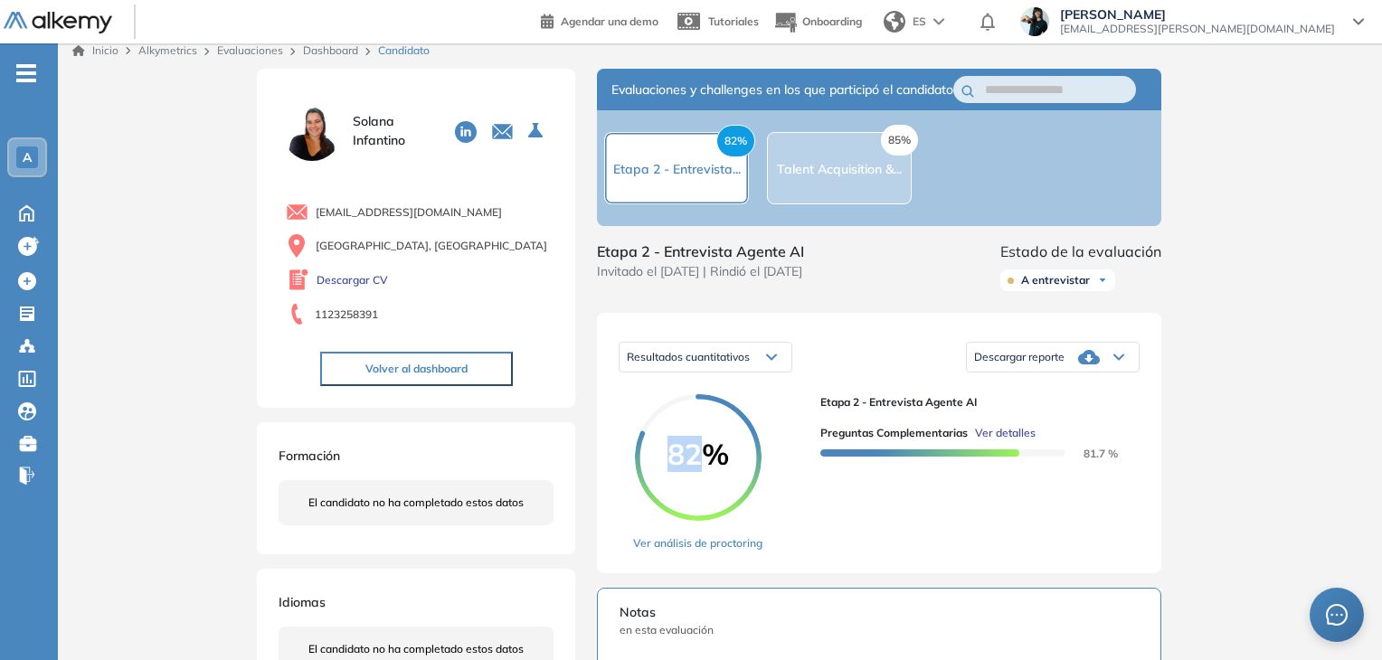
scroll to position [0, 0]
